Goal: Register for event/course

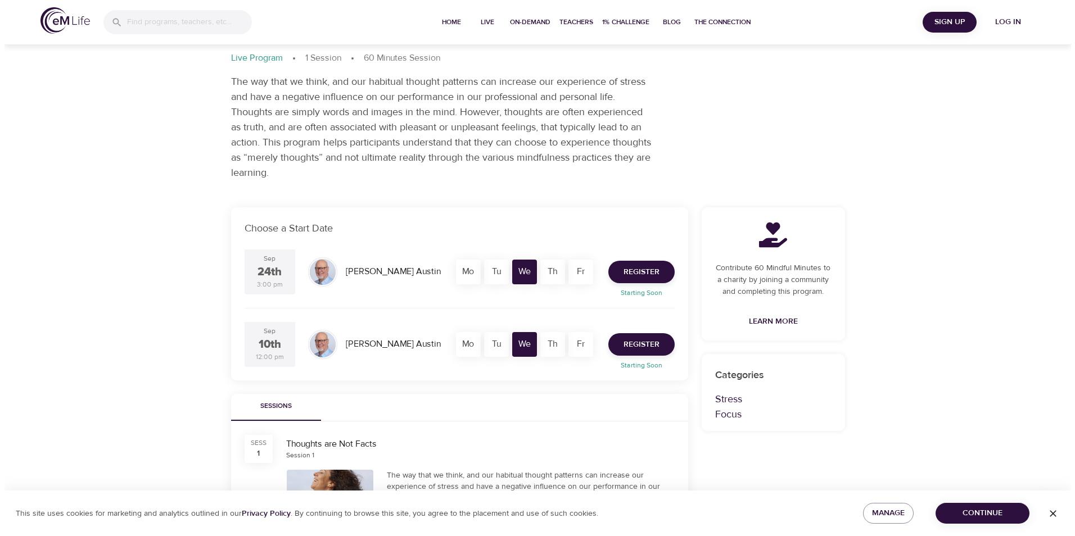
scroll to position [112, 0]
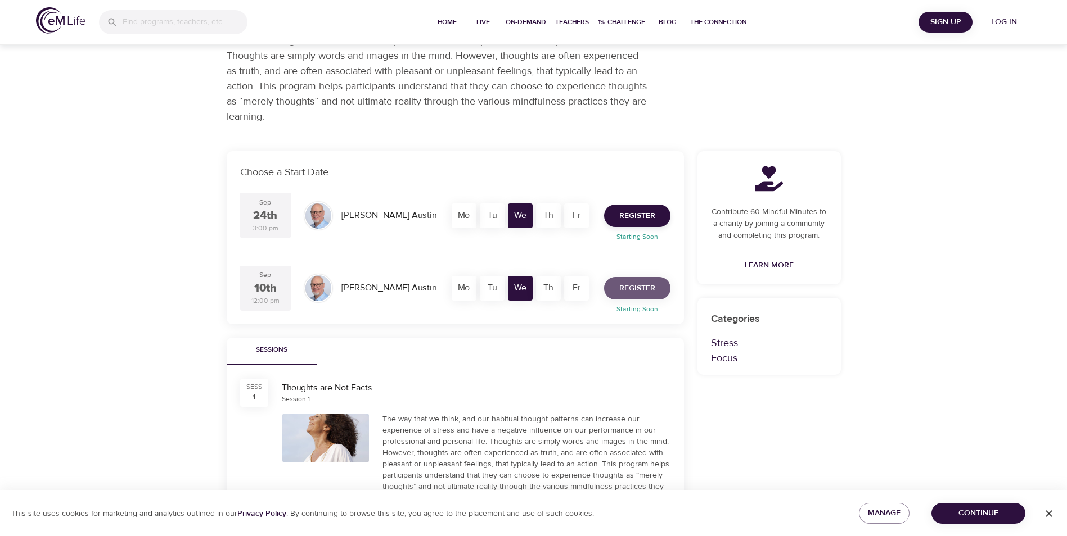
click at [628, 292] on span "Register" at bounding box center [637, 289] width 36 height 14
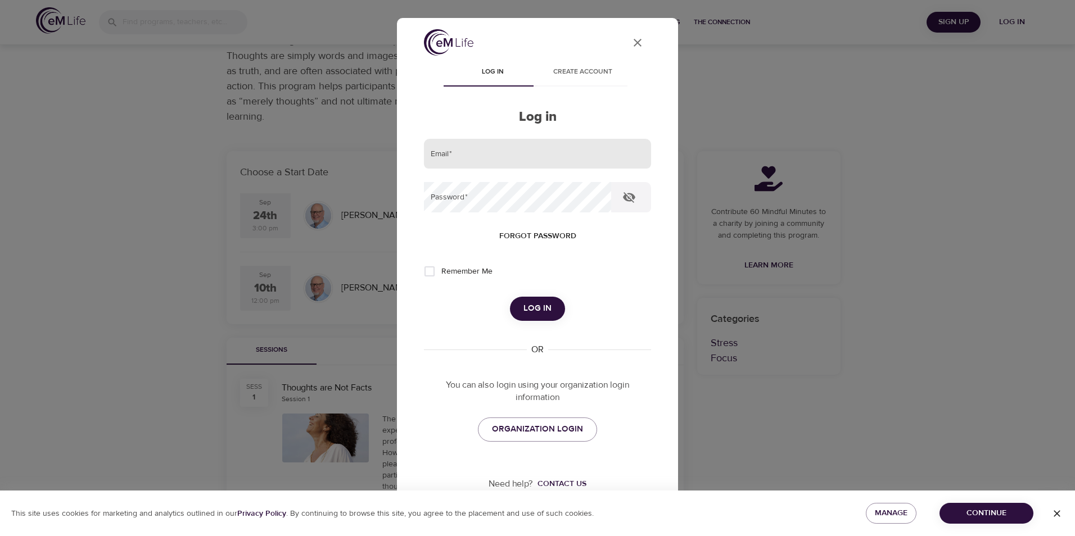
click at [492, 144] on input "email" at bounding box center [537, 154] width 227 height 30
type input "[PERSON_NAME][EMAIL_ADDRESS][PERSON_NAME][DOMAIN_NAME]"
click at [529, 315] on span "Log in" at bounding box center [538, 308] width 28 height 15
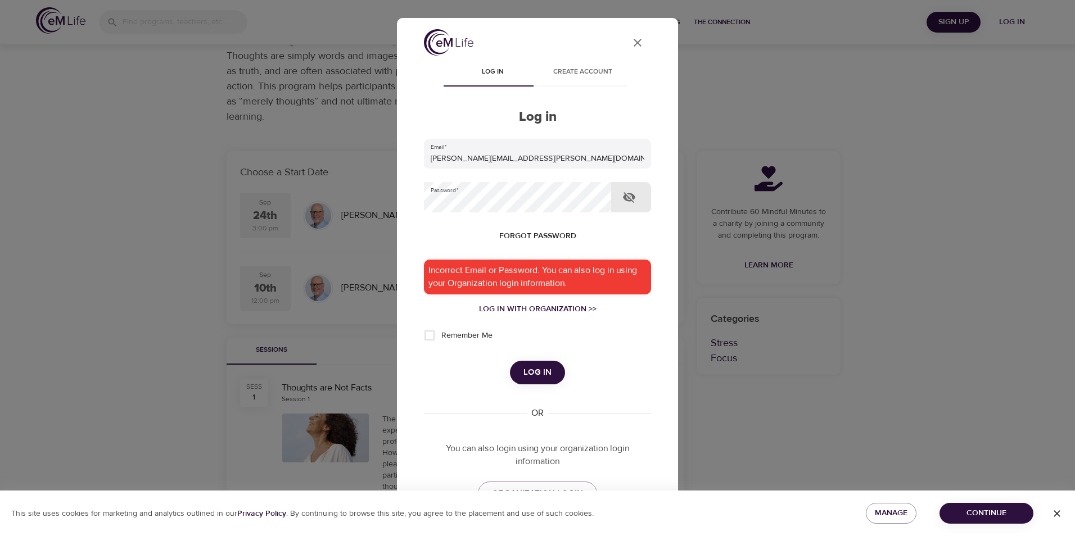
click at [631, 203] on icon "button" at bounding box center [629, 197] width 13 height 13
click at [545, 365] on button "Log in" at bounding box center [537, 373] width 55 height 24
click at [518, 310] on div "Log in with Organization >>" at bounding box center [537, 309] width 227 height 11
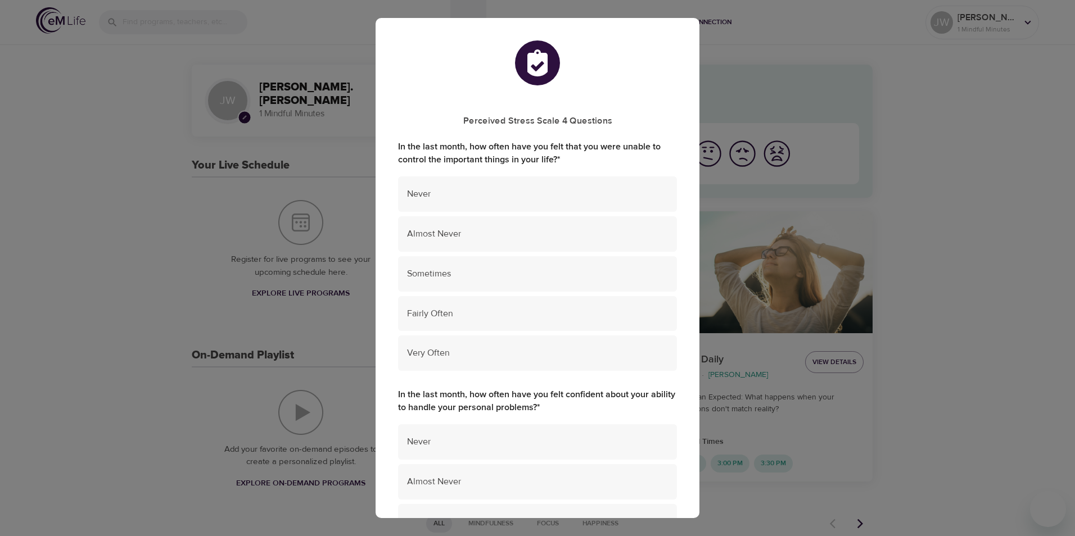
click at [1054, 107] on div "Perceived Stress Scale 4 Questions In the last month, how often have you felt t…" at bounding box center [537, 268] width 1075 height 536
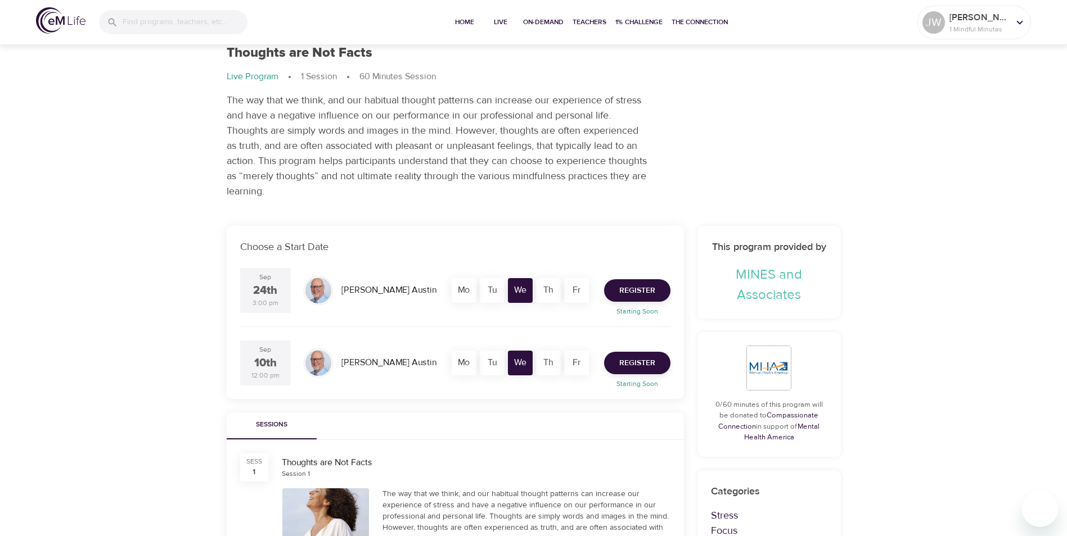
scroll to position [56, 0]
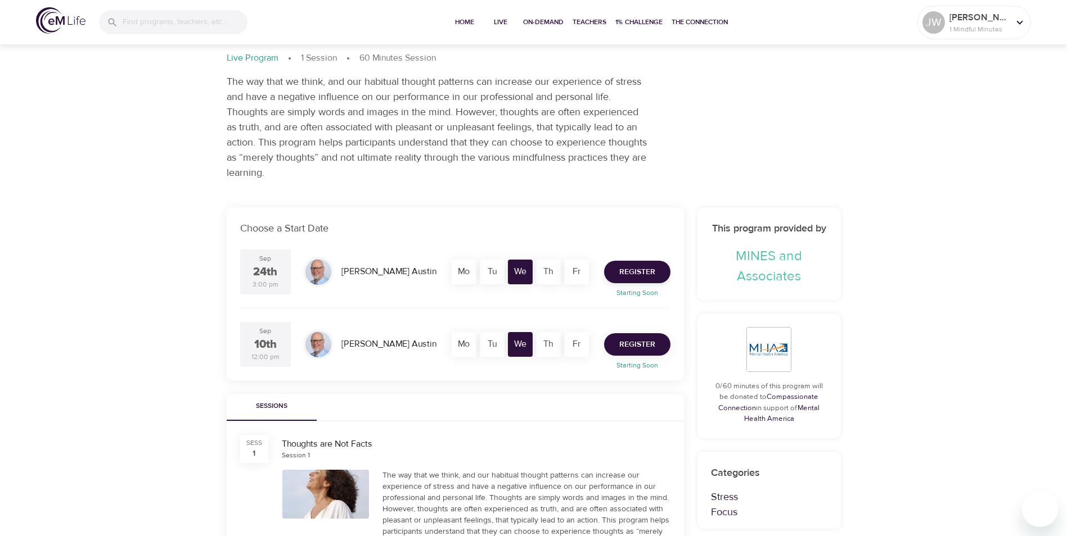
click at [658, 344] on button "Register" at bounding box center [637, 344] width 66 height 22
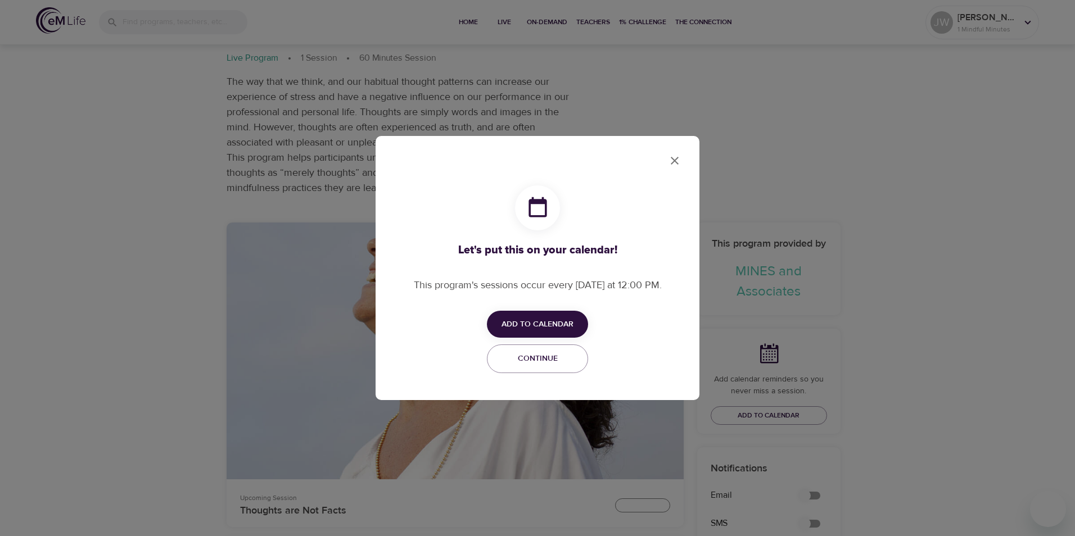
checkbox input "true"
click at [565, 314] on button "Add to Calendar" at bounding box center [537, 325] width 101 height 28
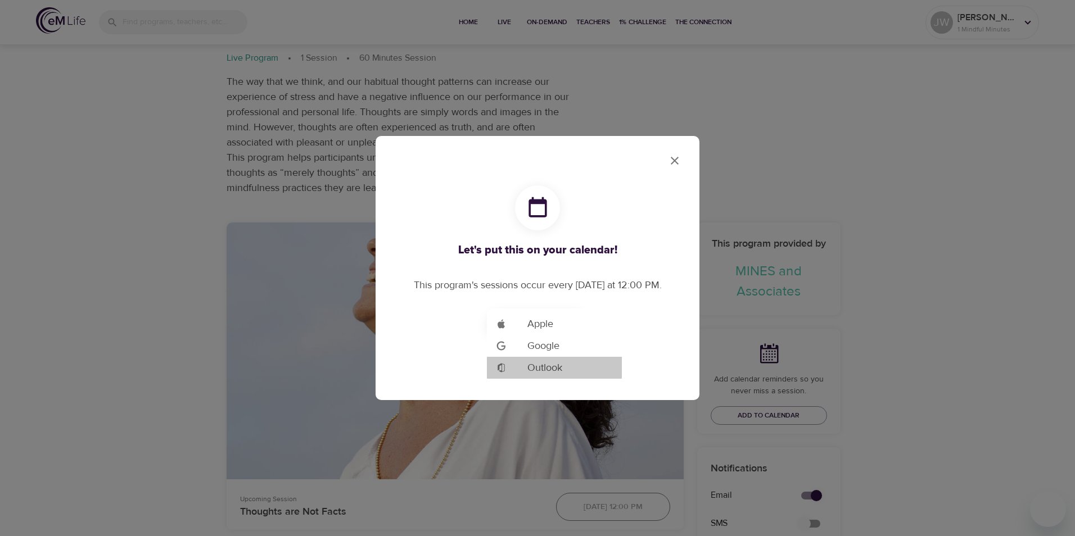
click at [575, 376] on li "Add to Google Calendar Outlook" at bounding box center [554, 368] width 135 height 22
click at [673, 158] on div at bounding box center [537, 268] width 1075 height 536
click at [537, 366] on span "Continue" at bounding box center [537, 359] width 87 height 14
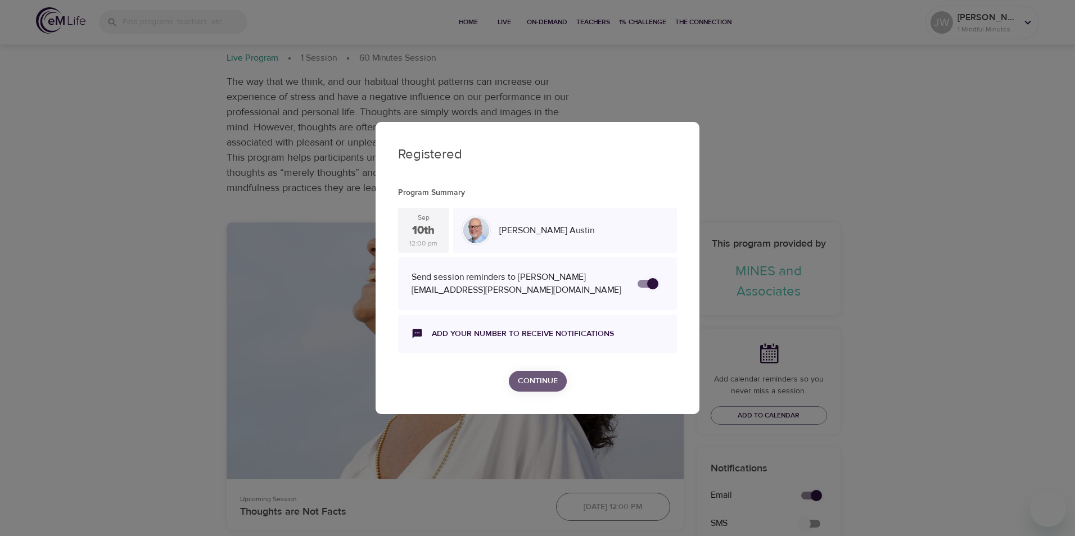
click at [534, 380] on span "Continue" at bounding box center [538, 382] width 40 height 14
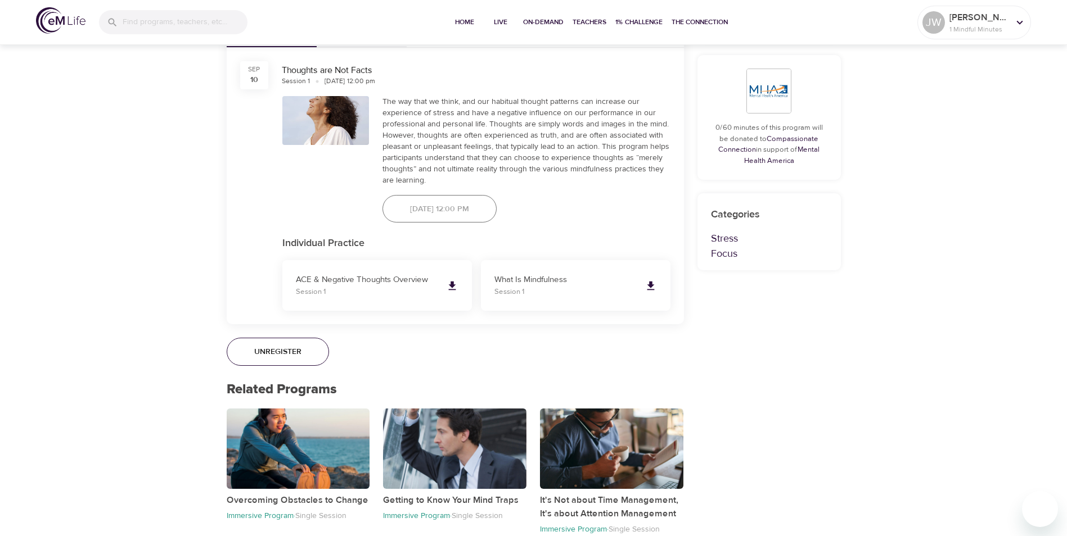
scroll to position [675, 0]
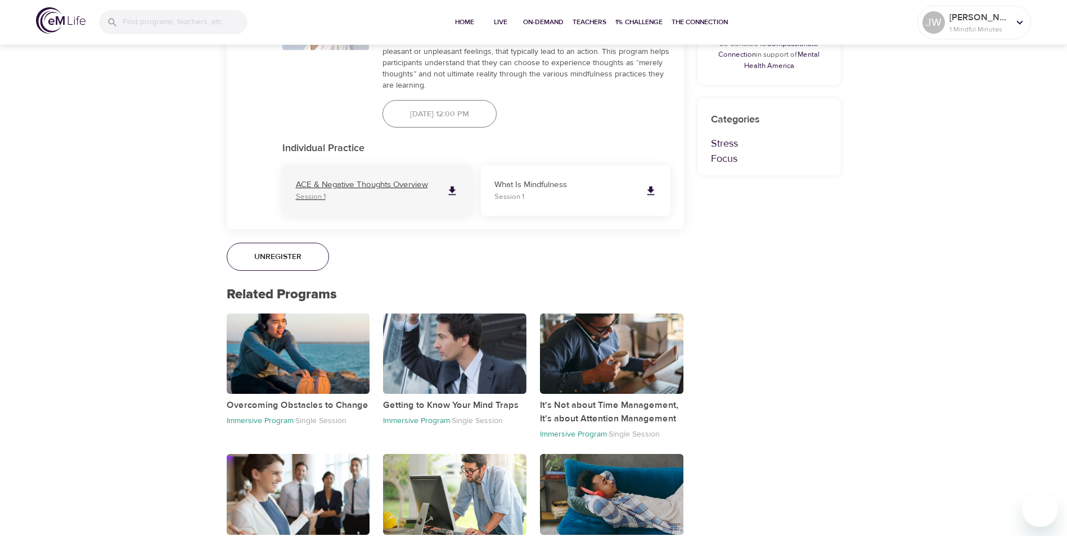
click at [376, 193] on p "Session 1" at bounding box center [366, 197] width 141 height 11
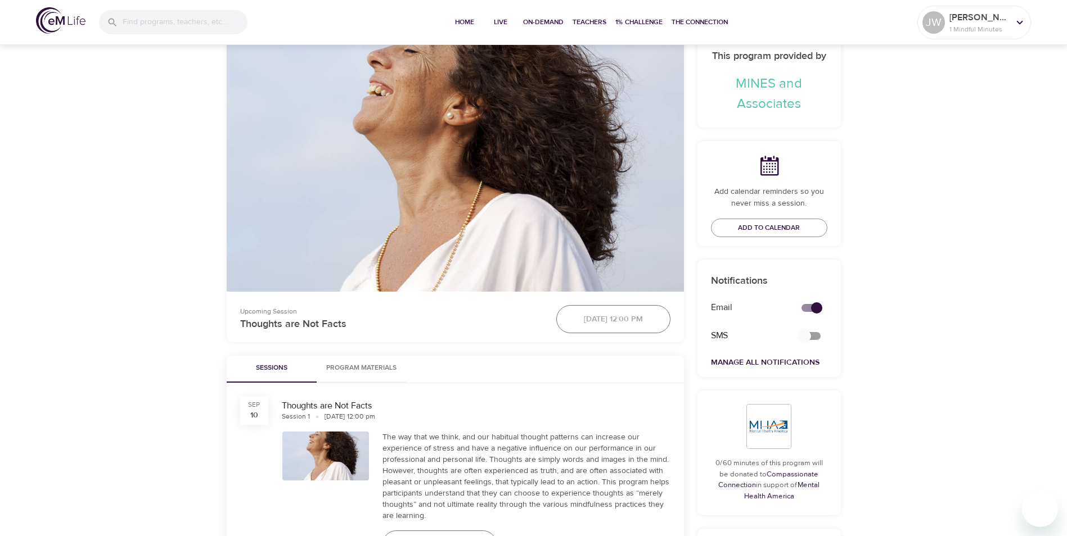
scroll to position [225, 0]
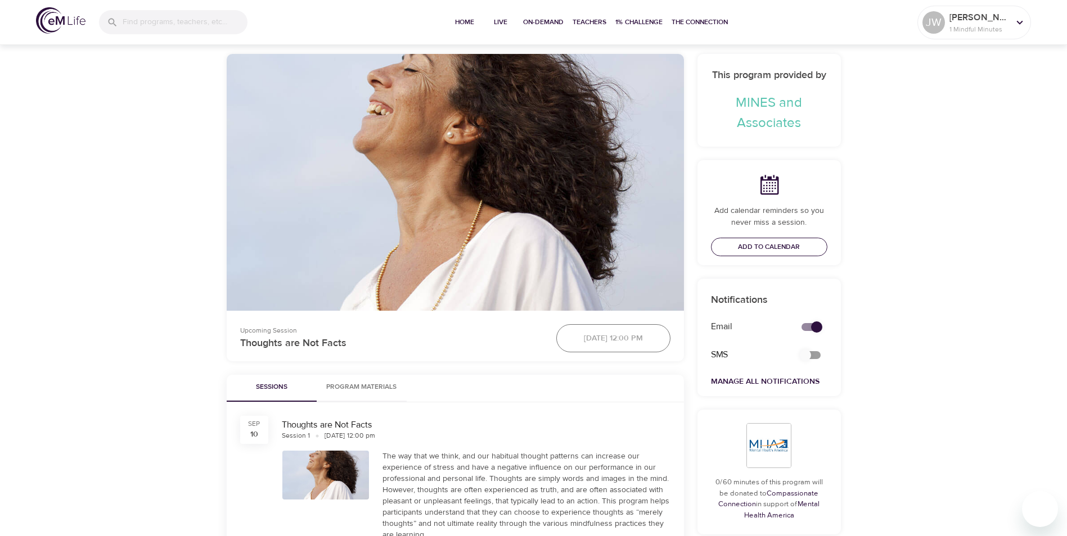
click at [745, 250] on span "Add to Calendar" at bounding box center [769, 247] width 62 height 12
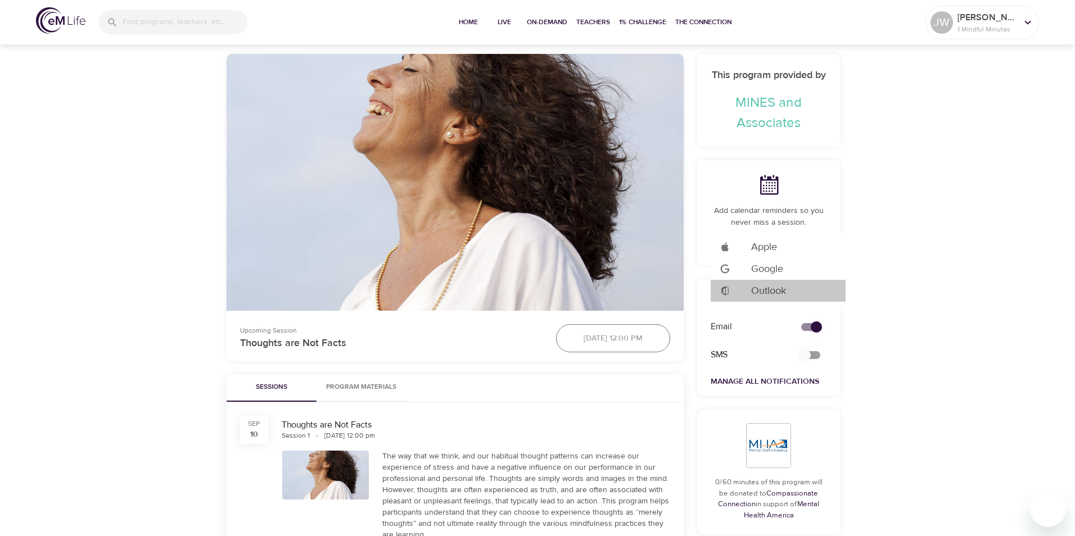
click at [783, 297] on span "Outlook" at bounding box center [768, 290] width 35 height 15
click at [970, 178] on div at bounding box center [537, 268] width 1075 height 536
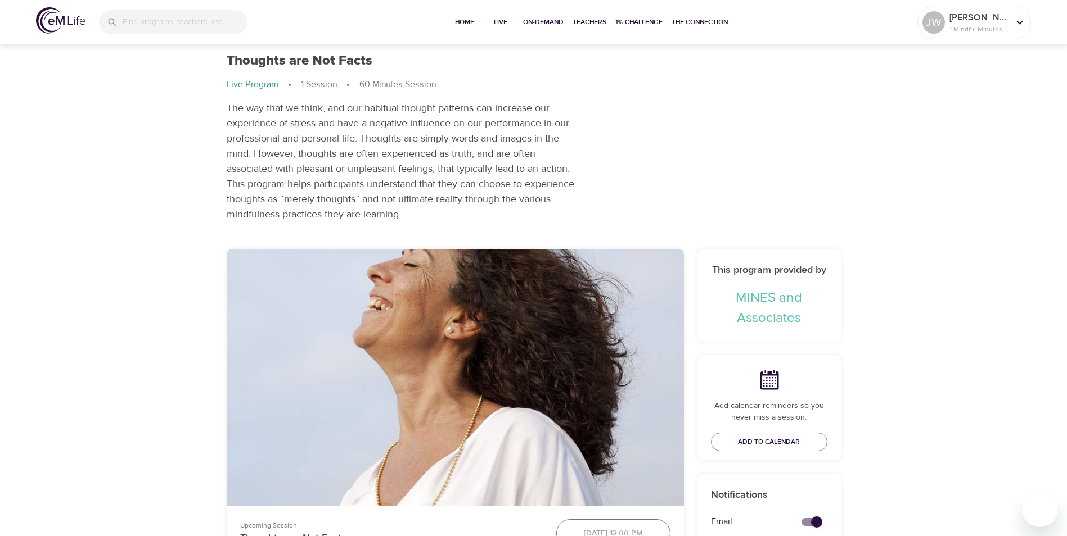
scroll to position [0, 0]
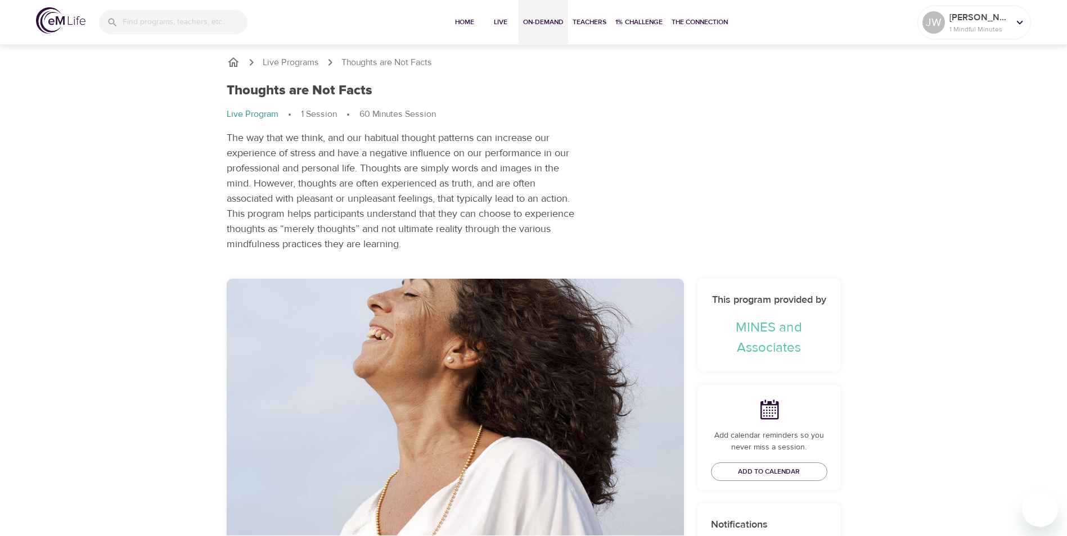
click at [529, 27] on span "On-Demand" at bounding box center [543, 22] width 40 height 12
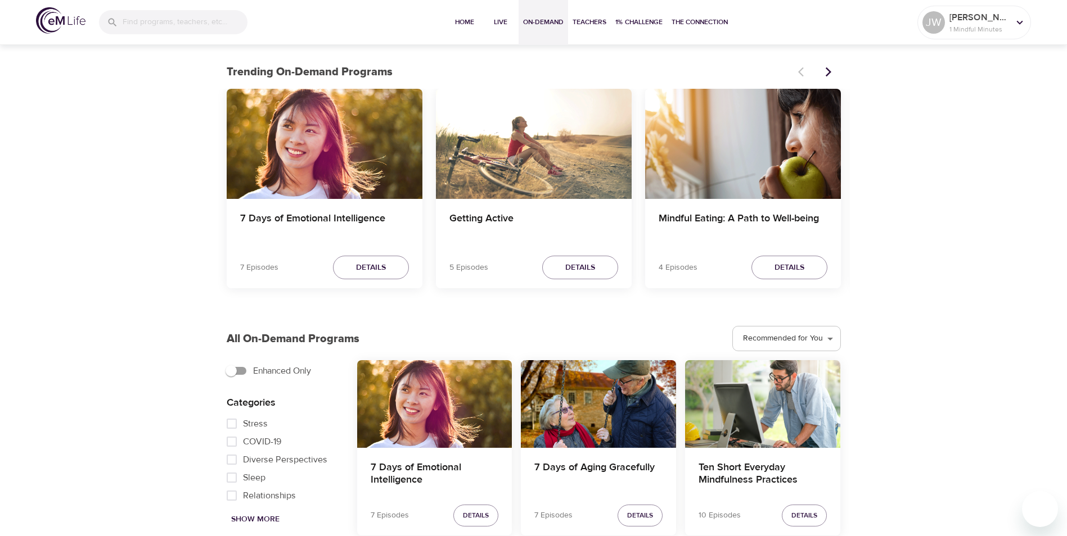
scroll to position [281, 0]
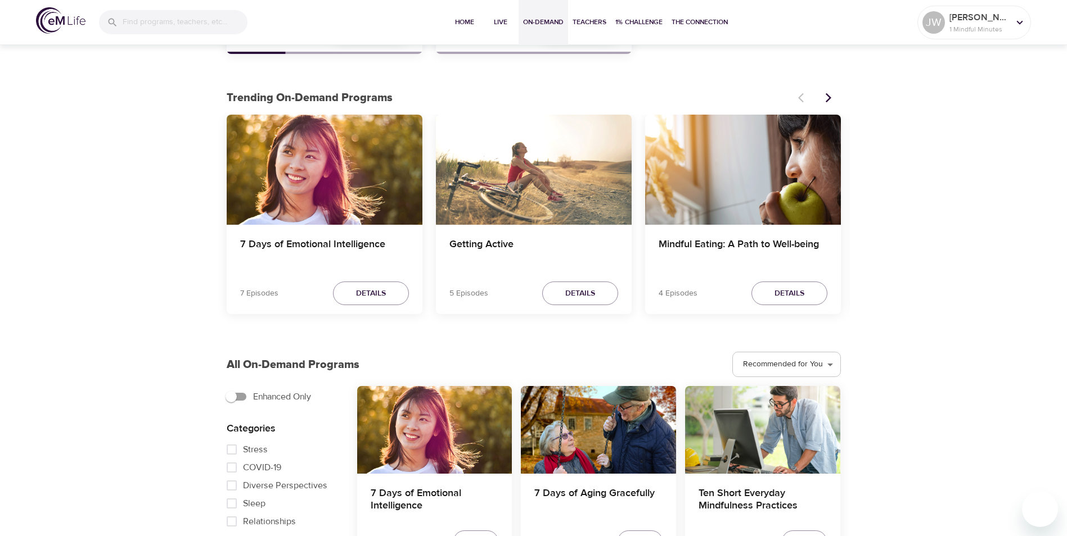
click at [587, 177] on div "Getting Active" at bounding box center [534, 170] width 196 height 110
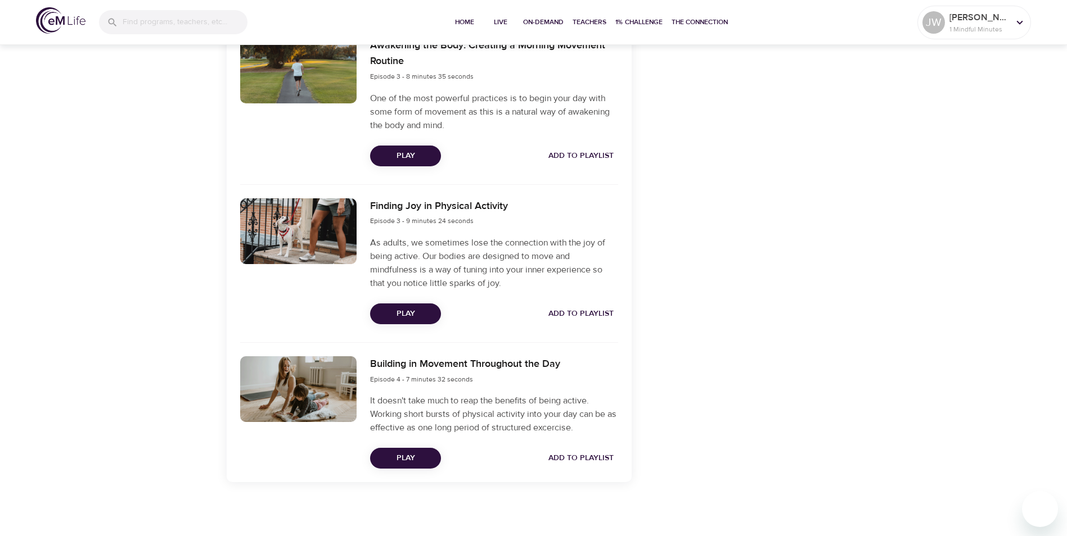
scroll to position [741, 0]
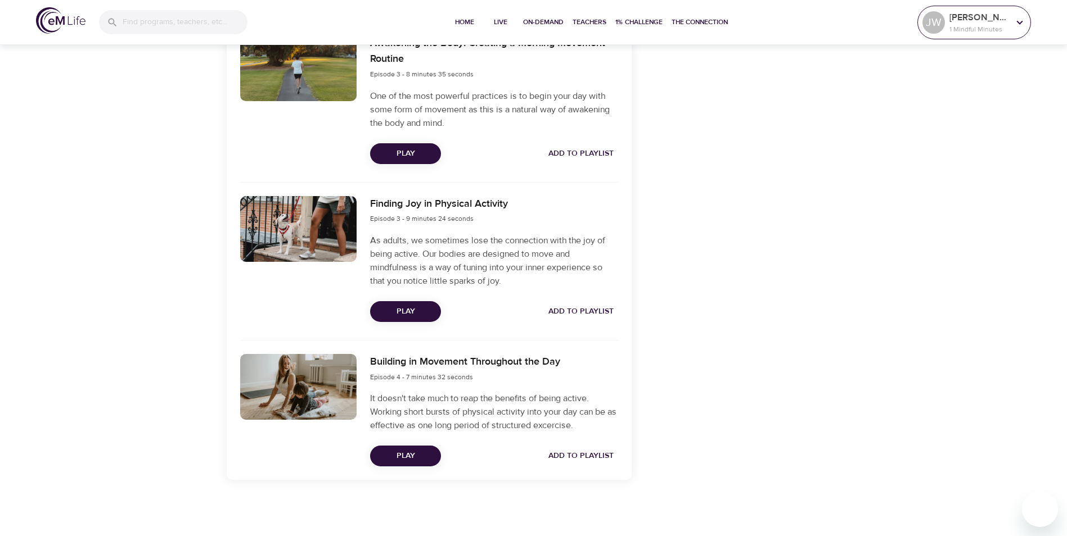
click at [995, 26] on p "1 Mindful Minutes" at bounding box center [979, 29] width 60 height 10
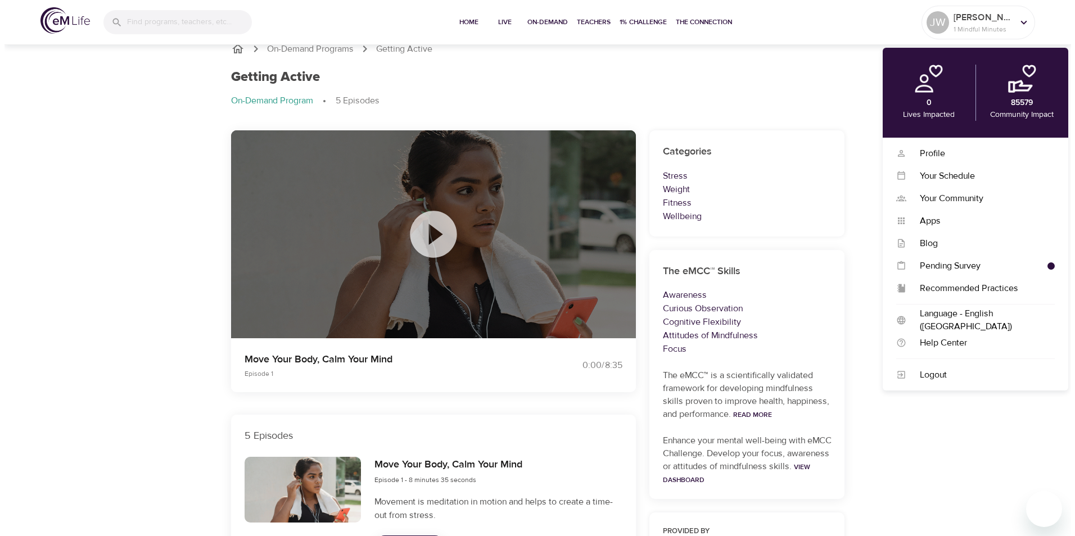
scroll to position [0, 0]
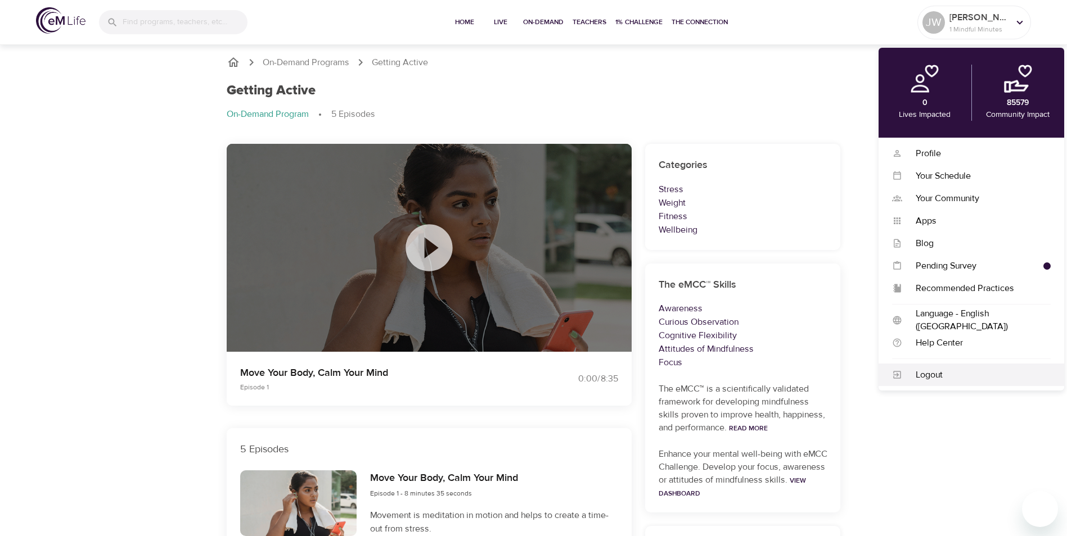
click at [957, 377] on div "Logout" at bounding box center [976, 375] width 148 height 13
